Goal: Navigation & Orientation: Find specific page/section

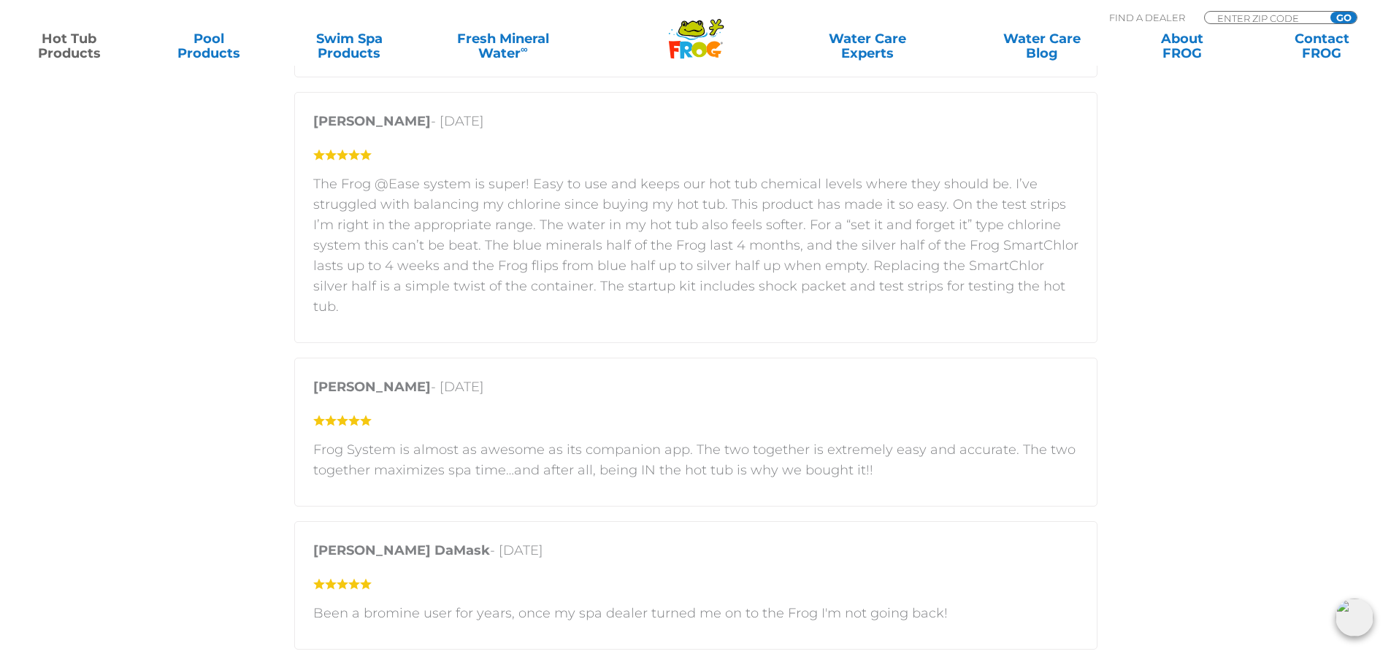
scroll to position [2702, 0]
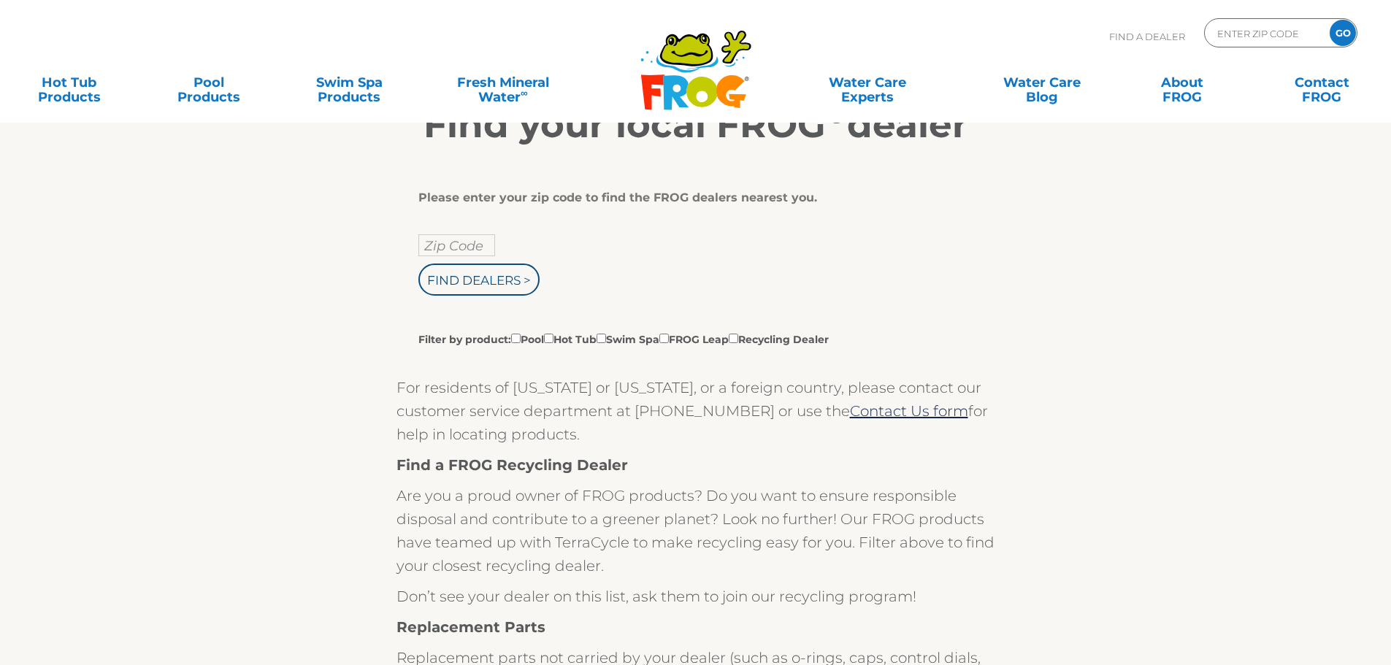
scroll to position [292, 0]
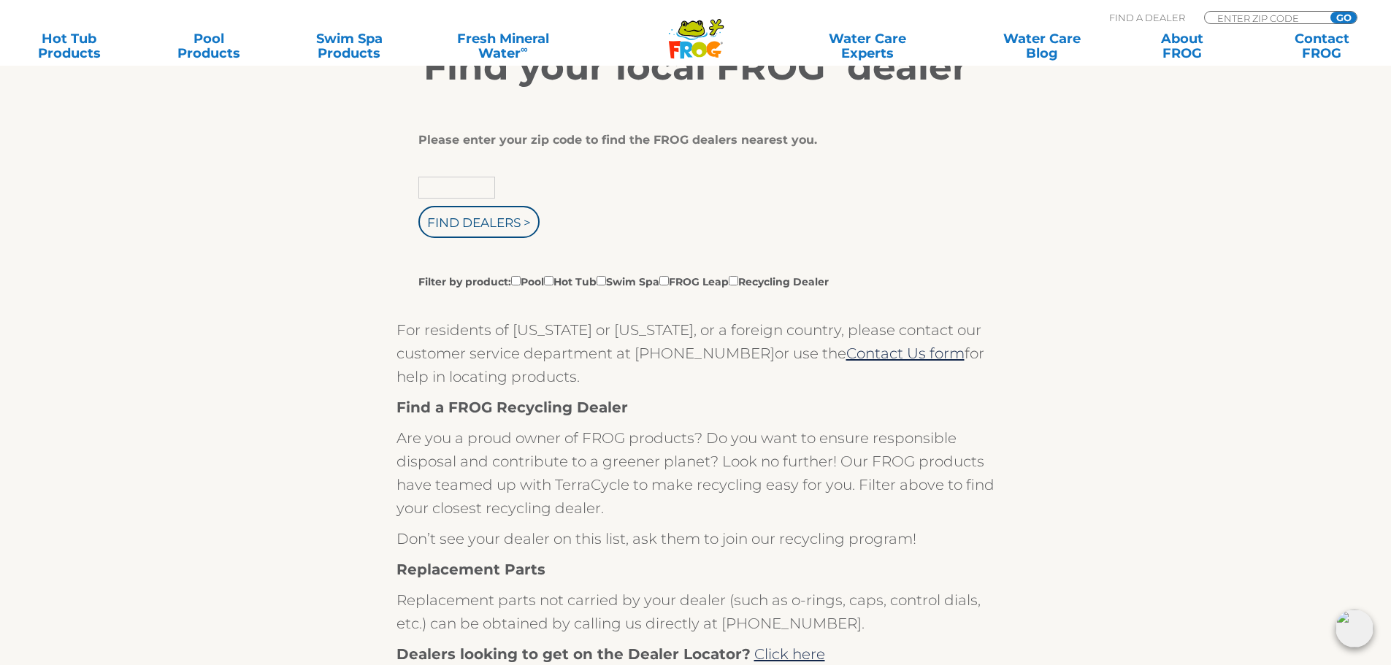
click at [448, 193] on input "text" at bounding box center [456, 188] width 77 height 22
click at [474, 180] on input "text" at bounding box center [456, 188] width 77 height 22
type input "Zip Code"
click at [510, 232] on input "Find Dealers >" at bounding box center [478, 222] width 121 height 32
type input "ENTER ZIP CODE"
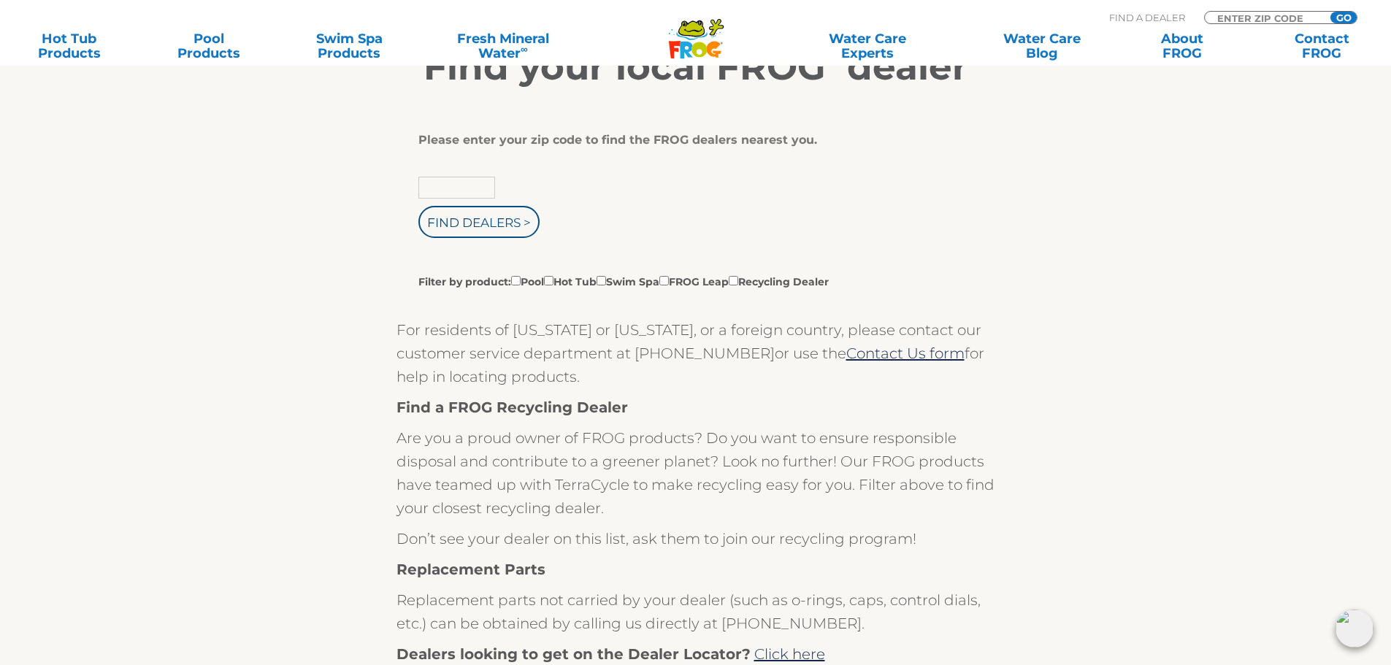
click at [450, 185] on input "text" at bounding box center [456, 188] width 77 height 22
type input "66062"
click at [476, 225] on input "Find Dealers >" at bounding box center [478, 222] width 121 height 32
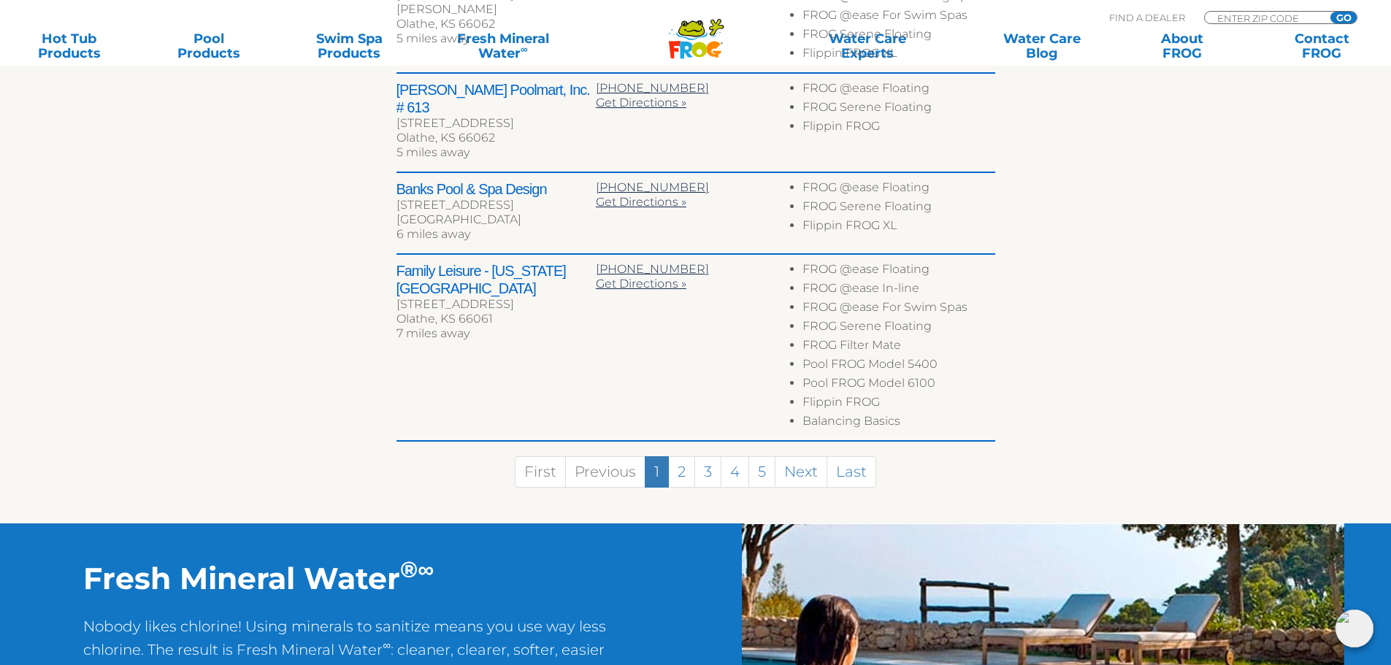
scroll to position [803, 0]
